Goal: Find contact information: Find contact information

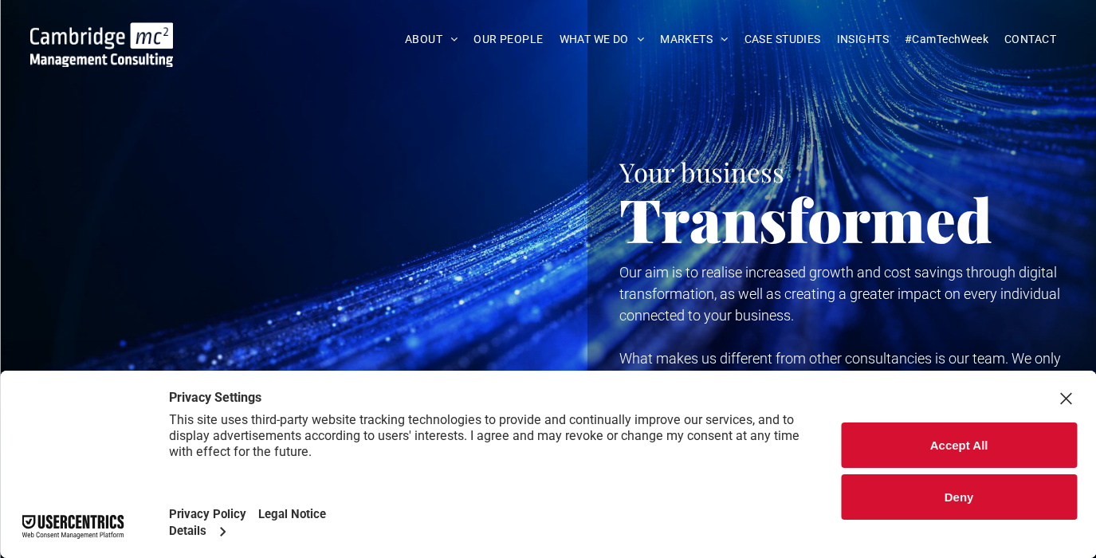
click at [958, 450] on button "Accept All" at bounding box center [959, 444] width 236 height 45
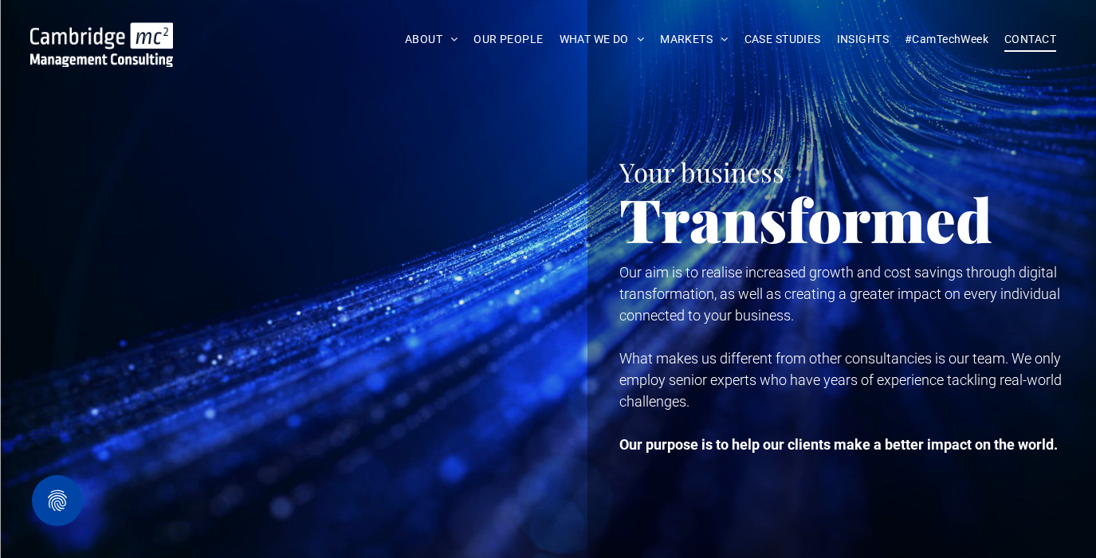
click at [1037, 42] on span "CONTACT" at bounding box center [1030, 39] width 52 height 25
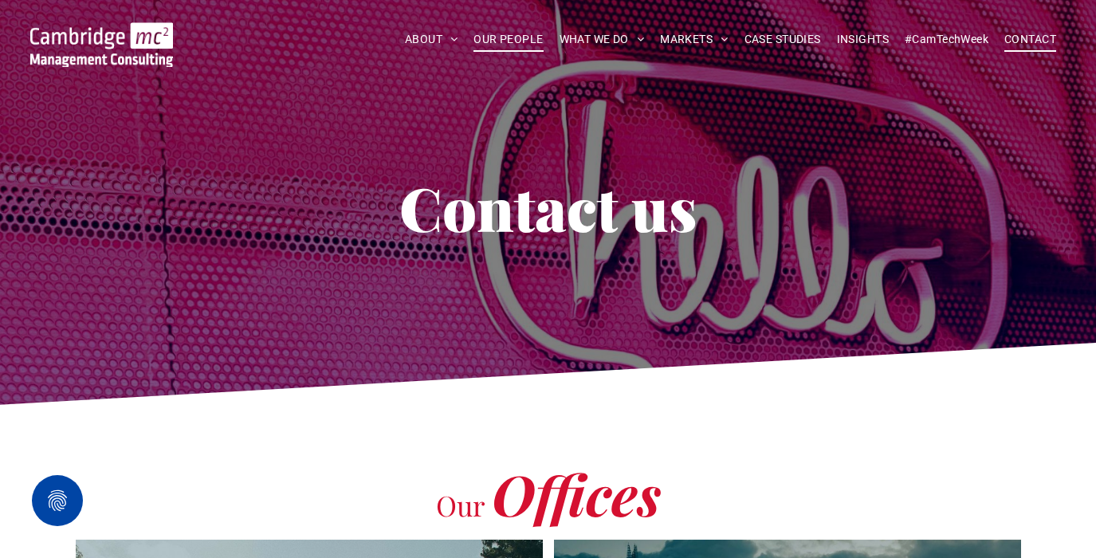
click at [529, 40] on span "OUR PEOPLE" at bounding box center [507, 39] width 69 height 25
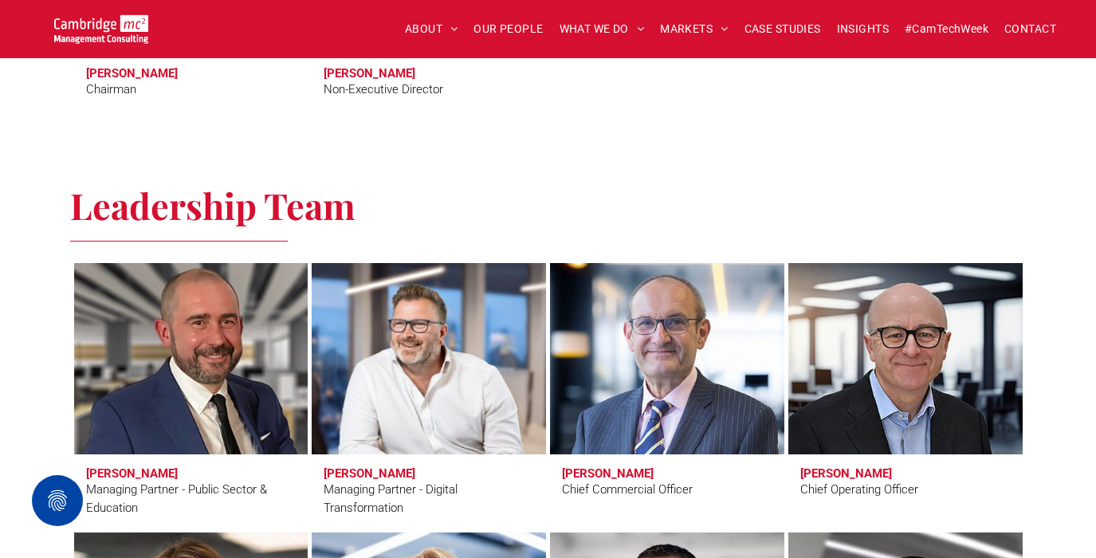
scroll to position [962, 0]
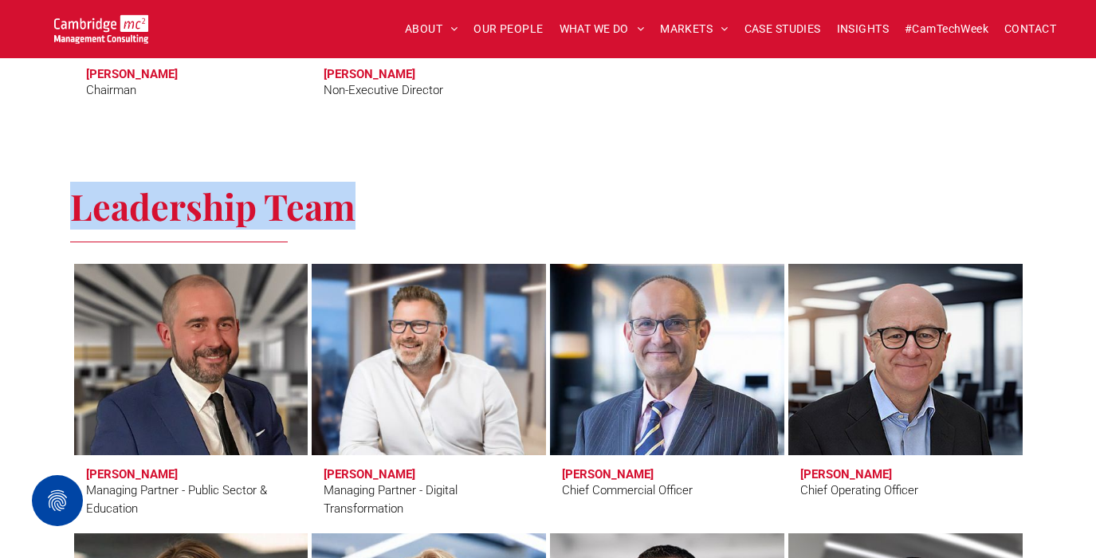
drag, startPoint x: 409, startPoint y: 212, endPoint x: 62, endPoint y: 206, distance: 346.6
click at [1017, 25] on span "CONTACT" at bounding box center [1030, 29] width 52 height 25
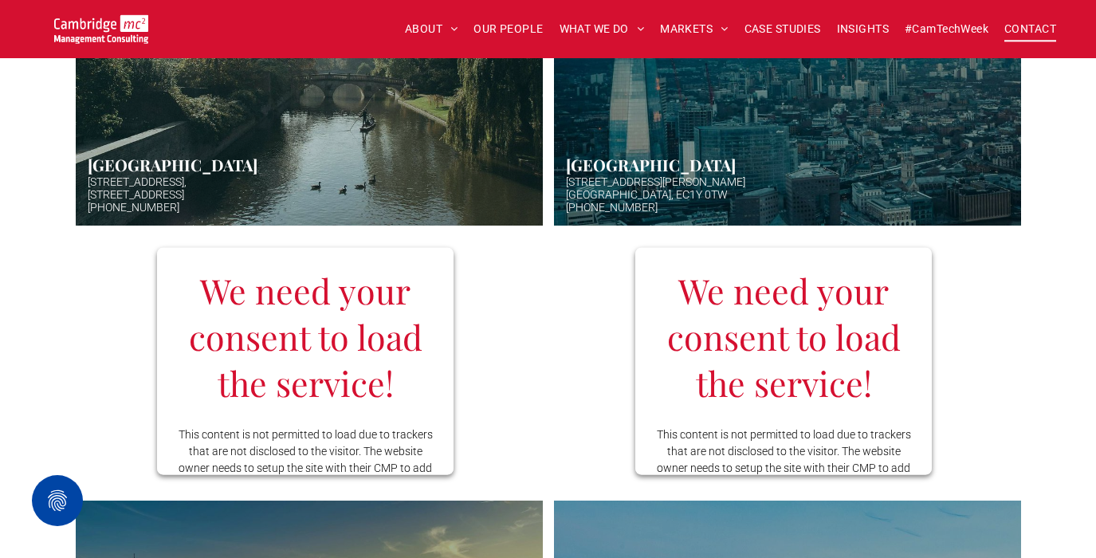
scroll to position [637, 0]
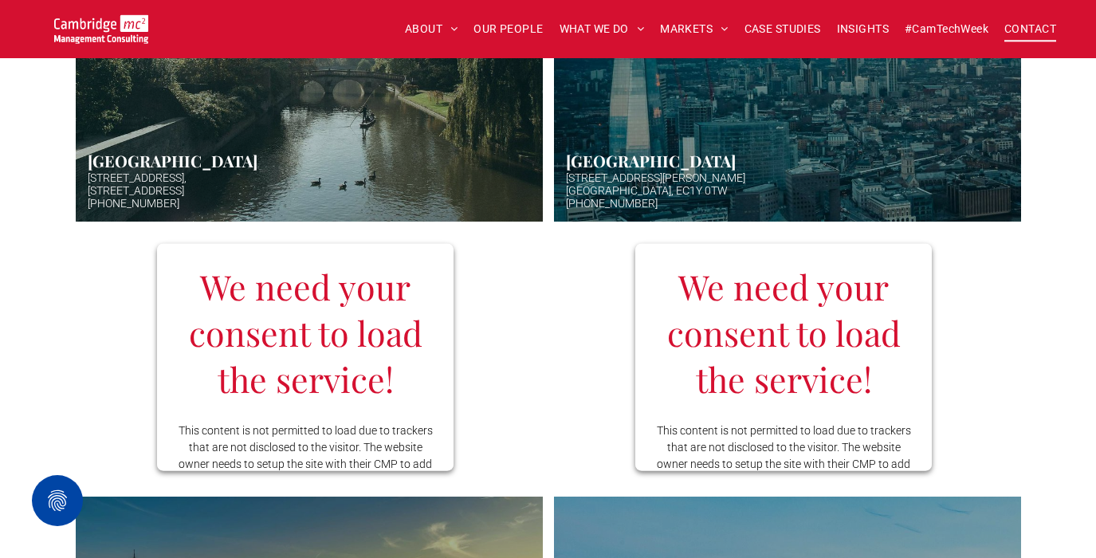
drag, startPoint x: 195, startPoint y: 206, endPoint x: 82, endPoint y: 208, distance: 113.2
click at [83, 208] on link "Hazy afternoon photo of river and bridge in Cambridge. Punt boat in middle-dist…" at bounding box center [309, 62] width 467 height 319
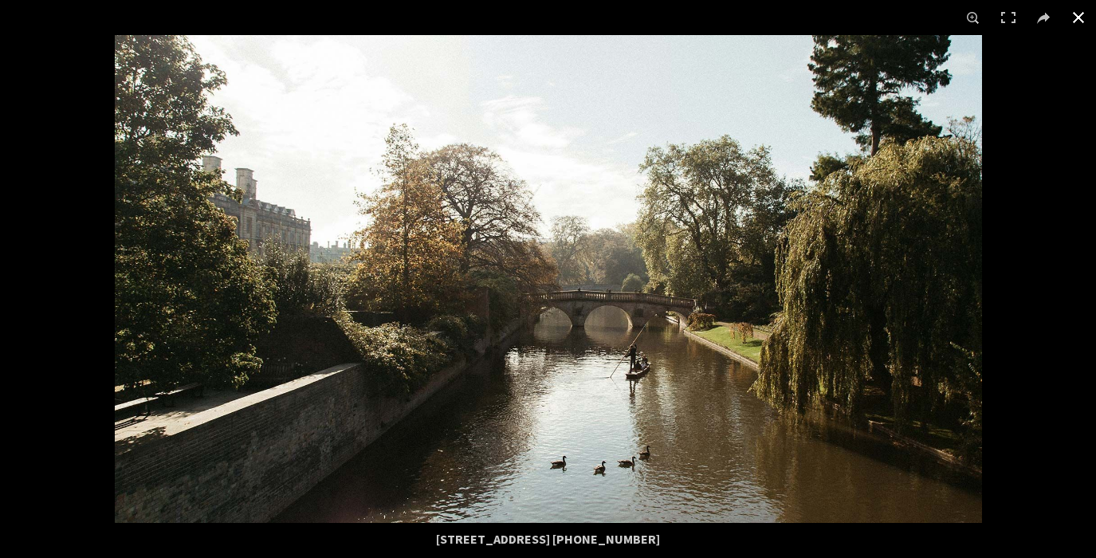
click at [1084, 16] on button at bounding box center [1077, 17] width 35 height 35
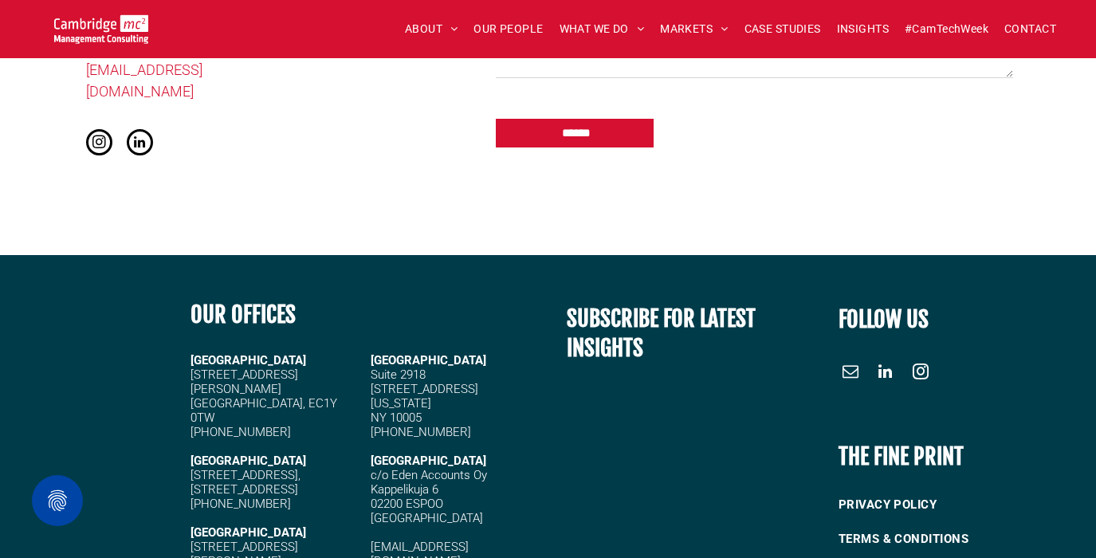
scroll to position [1950, 0]
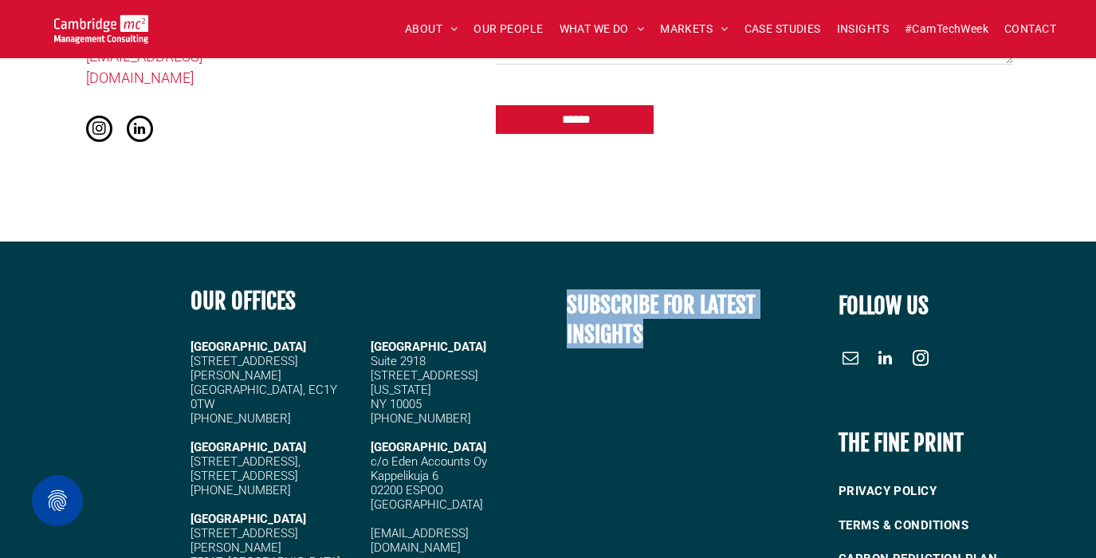
drag, startPoint x: 567, startPoint y: 291, endPoint x: 589, endPoint y: 300, distance: 23.2
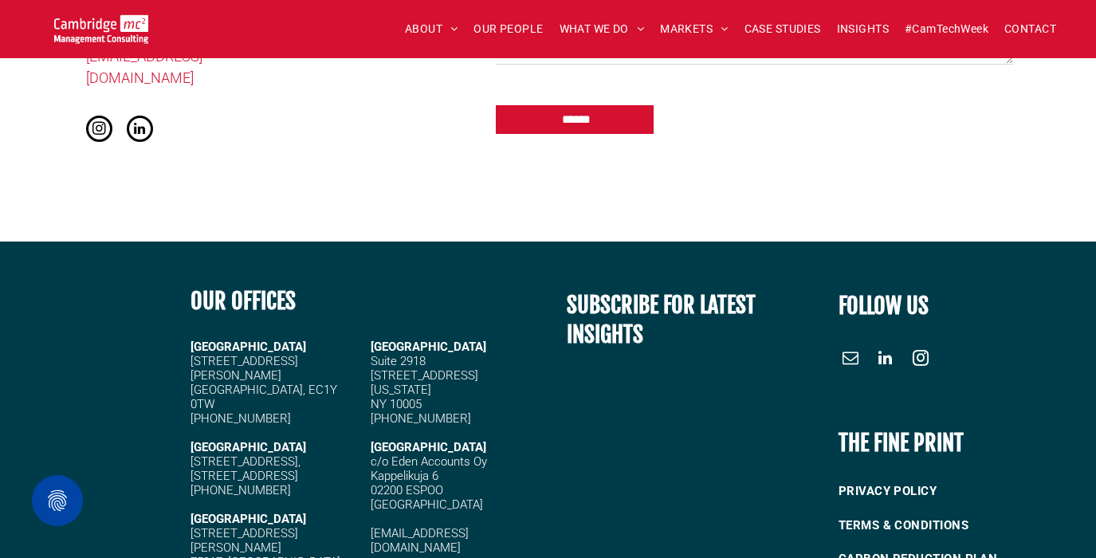
click at [643, 292] on span "SUBSCRIBE FOR LATEST INSIGHTS" at bounding box center [660, 319] width 189 height 57
